Goal: Navigation & Orientation: Find specific page/section

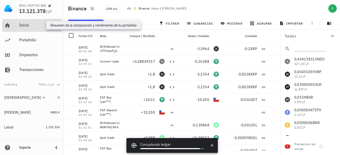
click at [23, 24] on div "Inicio" at bounding box center [39, 25] width 40 height 5
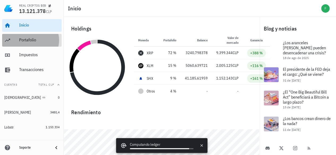
click at [32, 46] on div "Portafolio" at bounding box center [39, 40] width 40 height 12
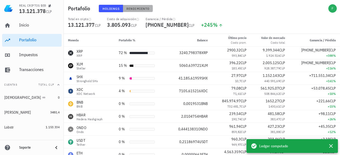
click at [139, 9] on span "Rendimiento" at bounding box center [137, 9] width 23 height 4
